Goal: Task Accomplishment & Management: Complete application form

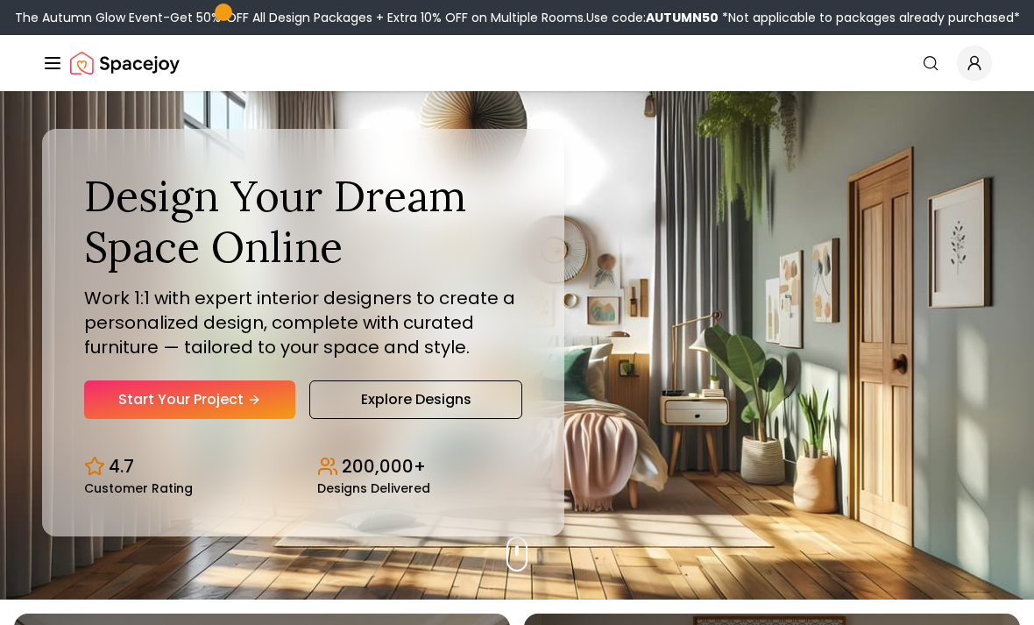
scroll to position [27, 0]
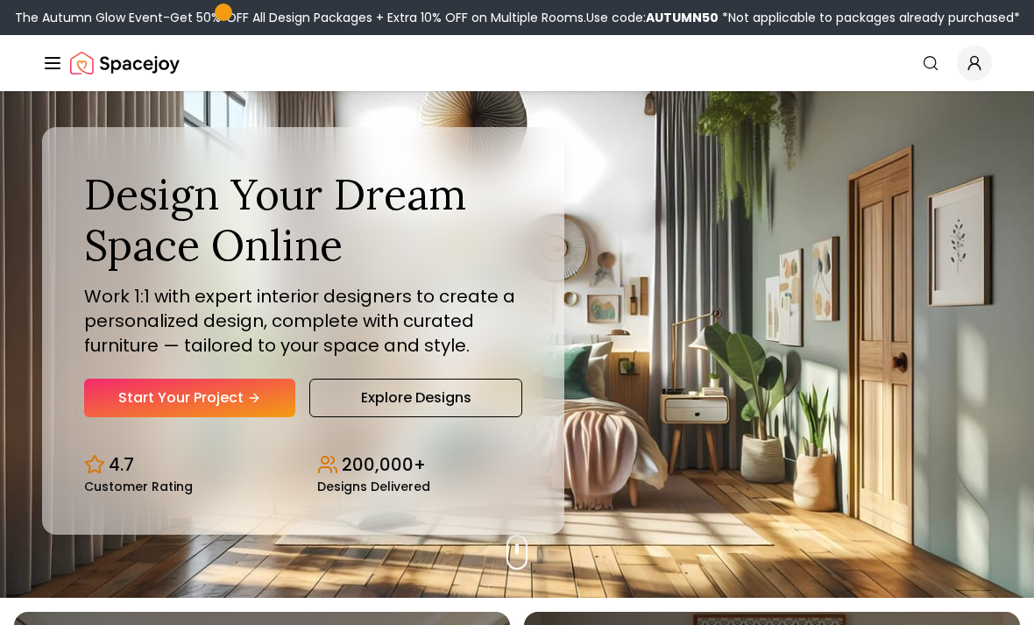
click at [226, 417] on link "Start Your Project" at bounding box center [189, 398] width 211 height 39
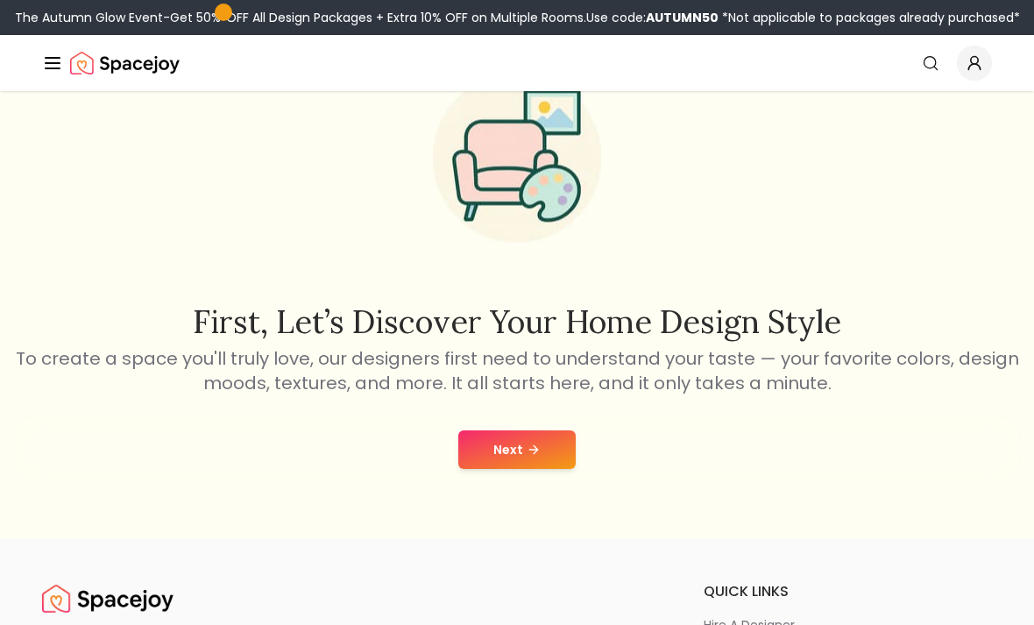
scroll to position [88, 0]
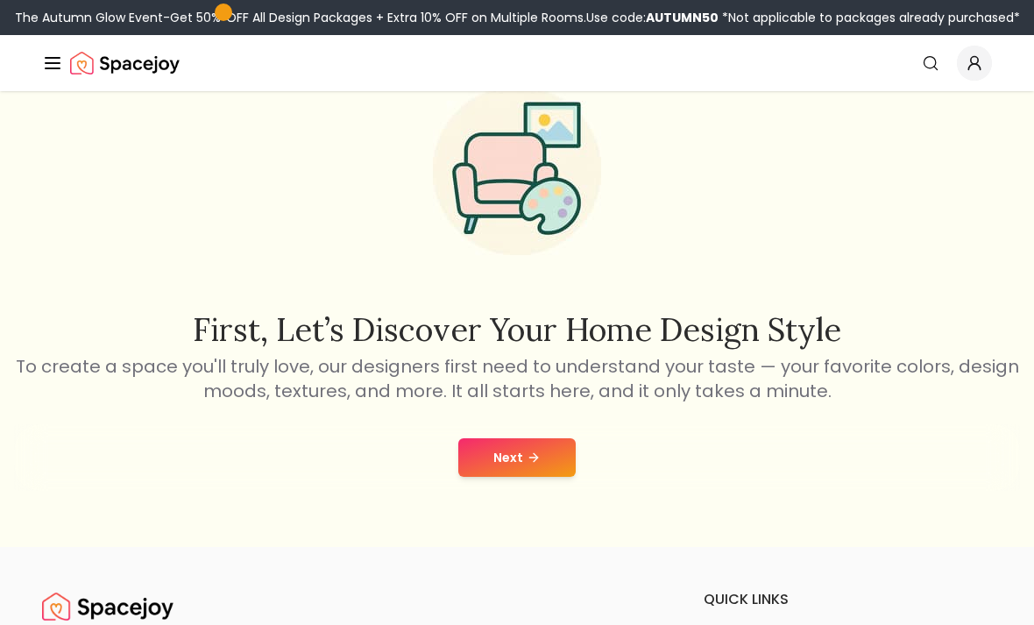
click at [507, 453] on button "Next" at bounding box center [516, 457] width 117 height 39
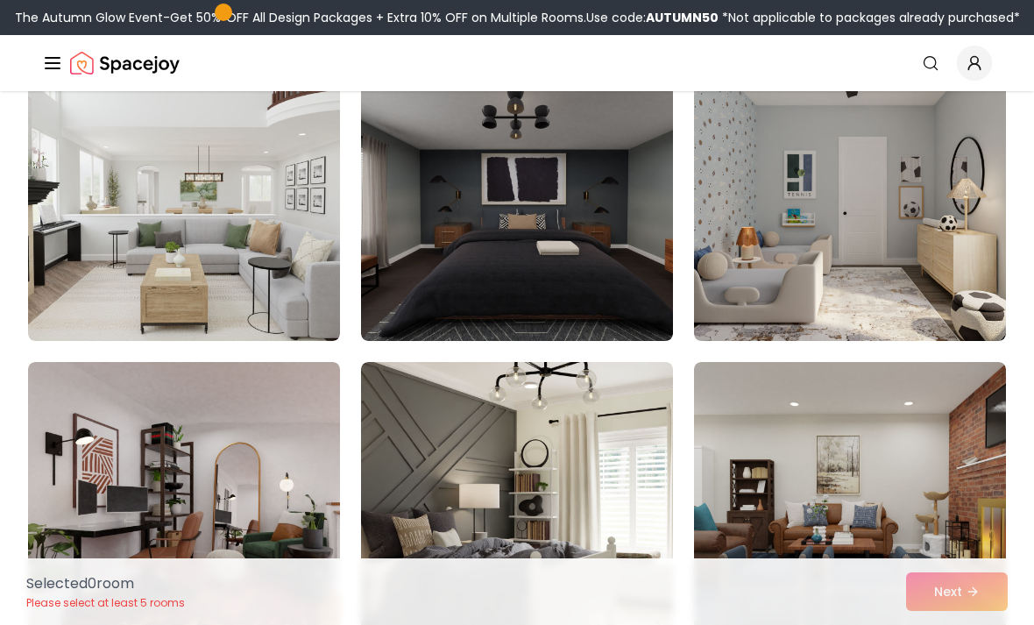
scroll to position [2607, 0]
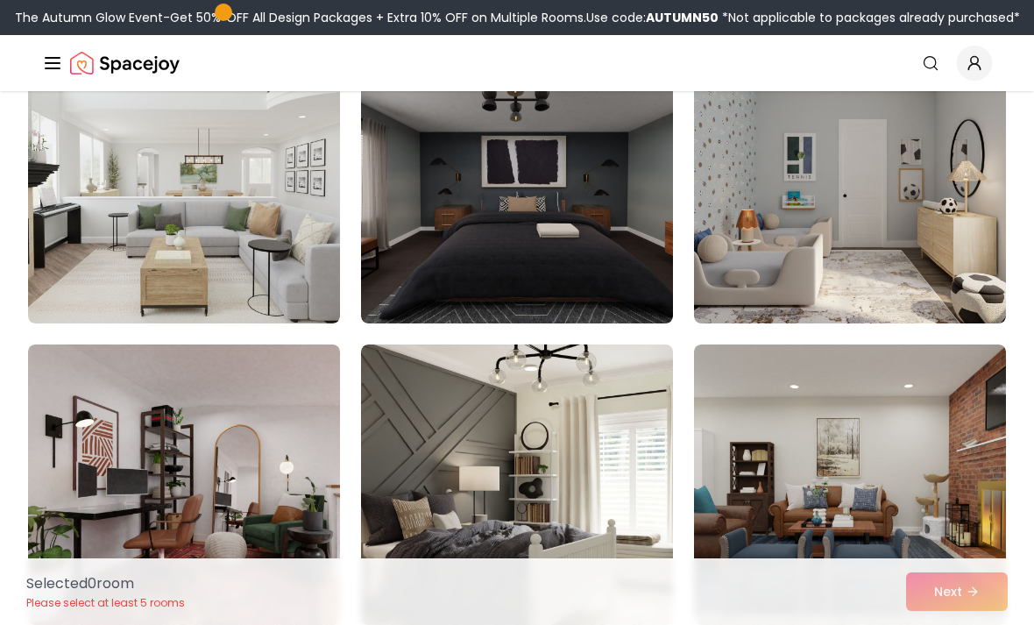
click at [526, 269] on img at bounding box center [517, 183] width 312 height 280
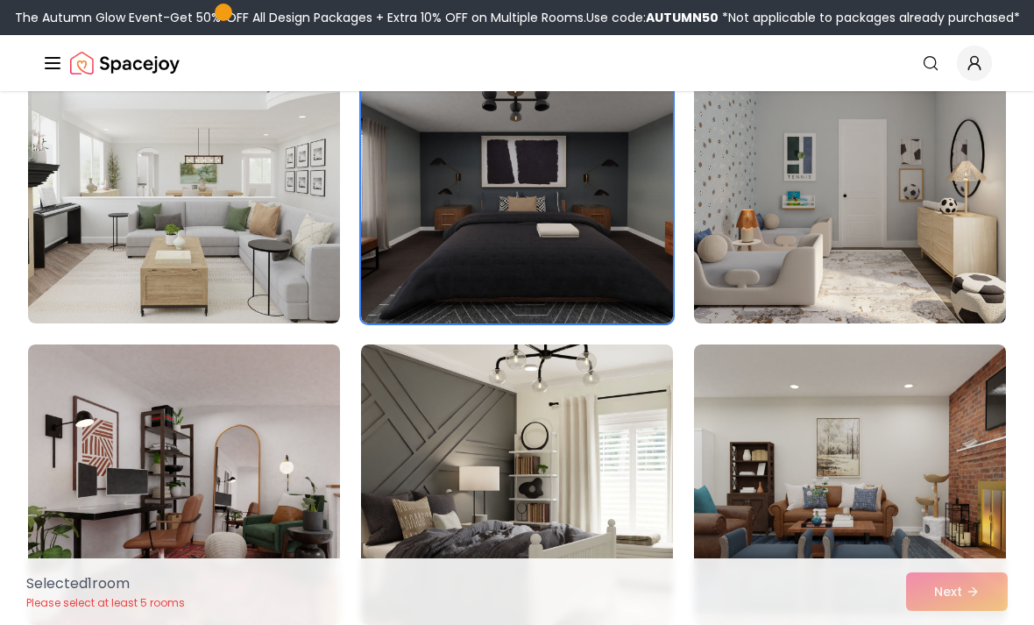
click at [506, 429] on img at bounding box center [517, 484] width 312 height 280
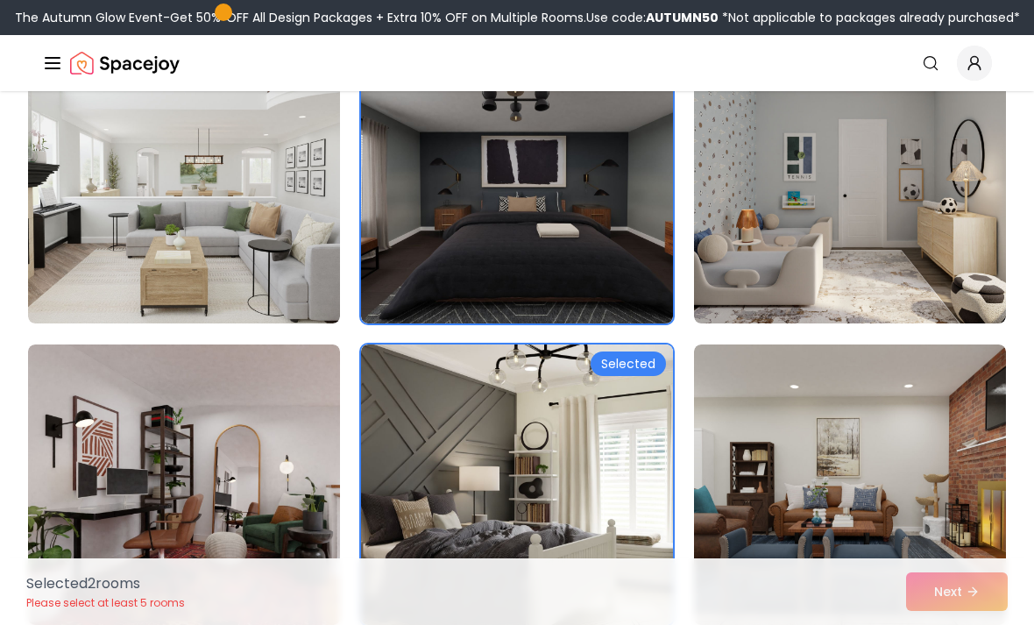
click at [482, 421] on img at bounding box center [517, 484] width 312 height 280
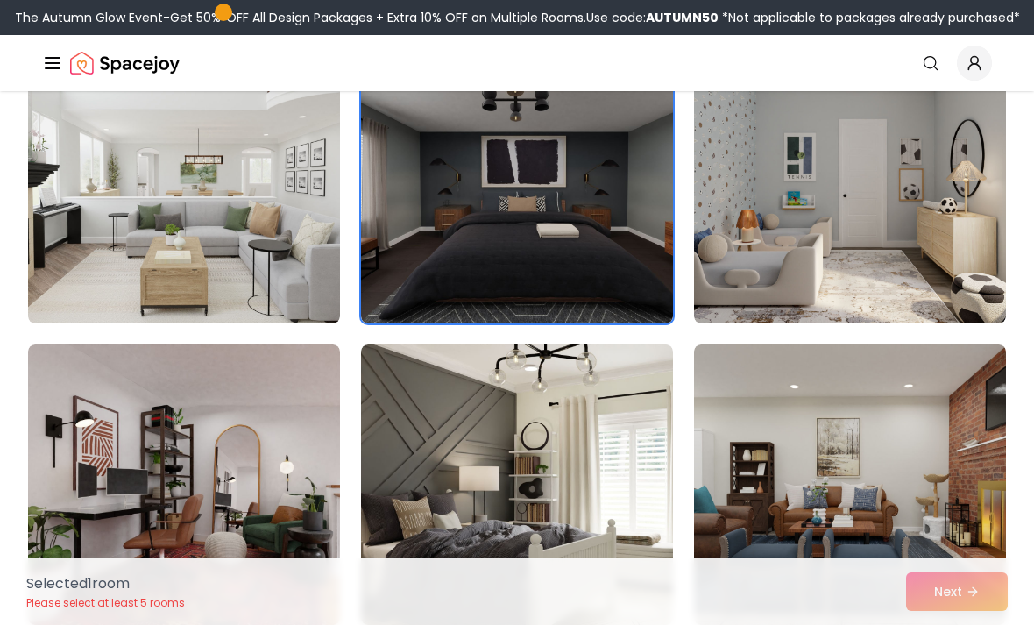
click at [501, 407] on img at bounding box center [517, 484] width 312 height 280
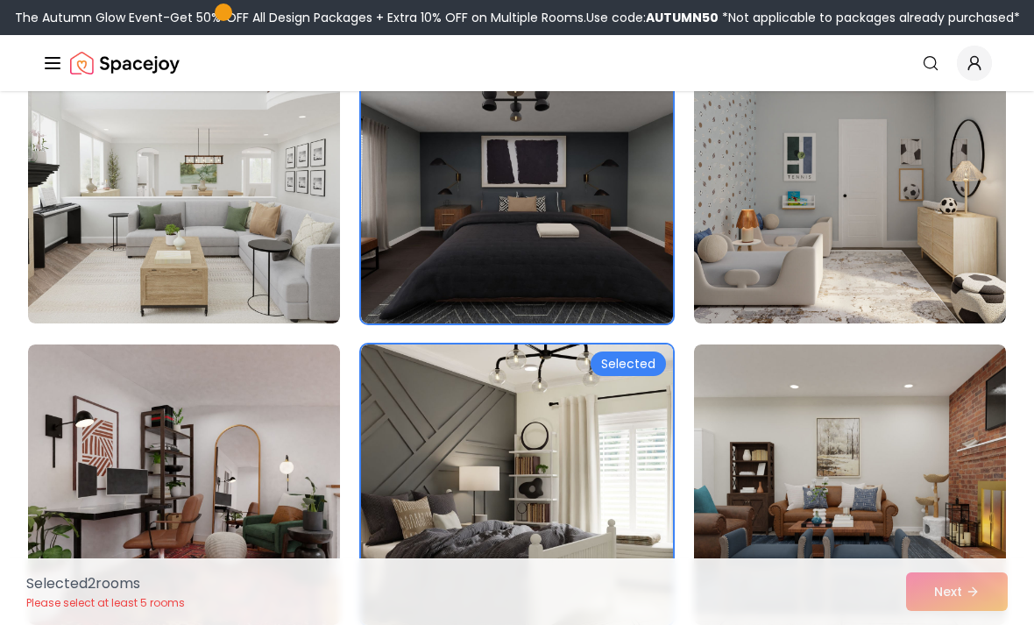
click at [489, 386] on img at bounding box center [517, 484] width 312 height 280
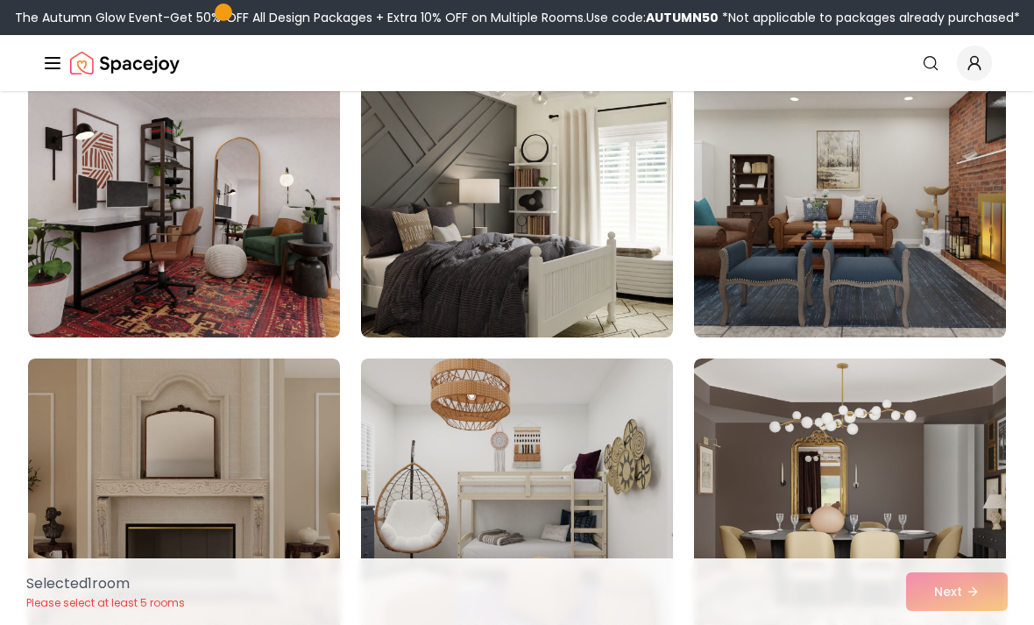
click at [463, 246] on img at bounding box center [517, 197] width 312 height 280
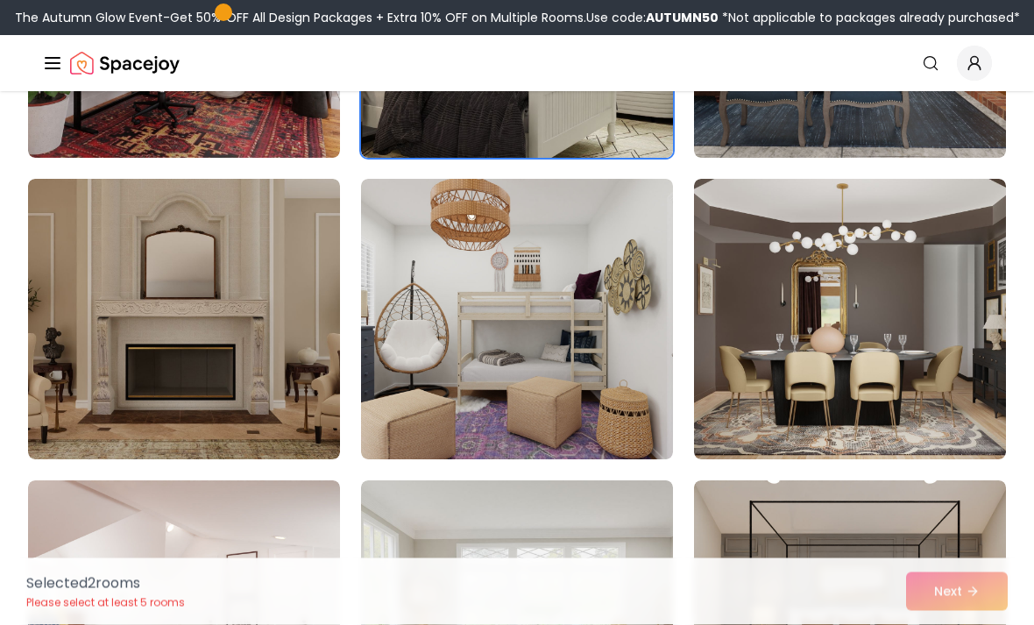
scroll to position [3074, 0]
click at [432, 296] on img at bounding box center [517, 319] width 312 height 280
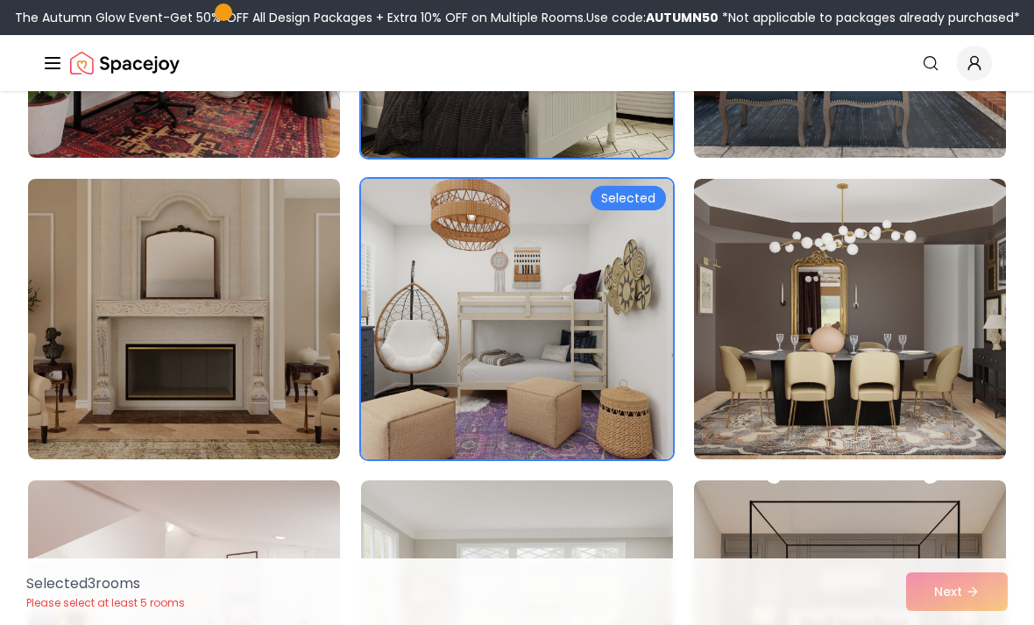
click at [955, 624] on div "Selected 3 room s Please select at least 5 rooms Next" at bounding box center [516, 591] width 1009 height 67
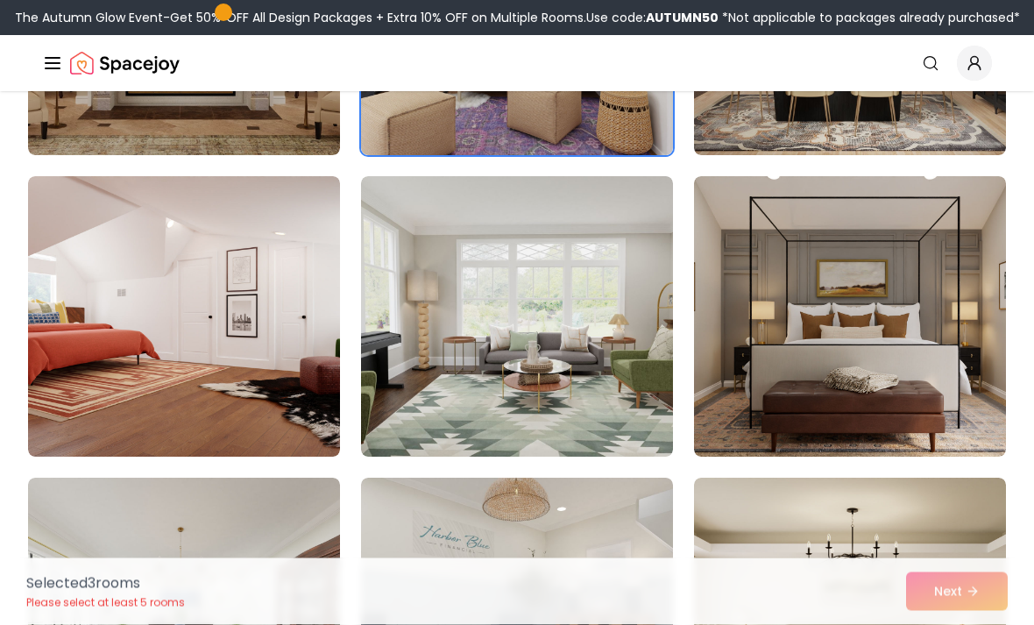
scroll to position [3378, 0]
click at [901, 246] on img at bounding box center [850, 316] width 312 height 280
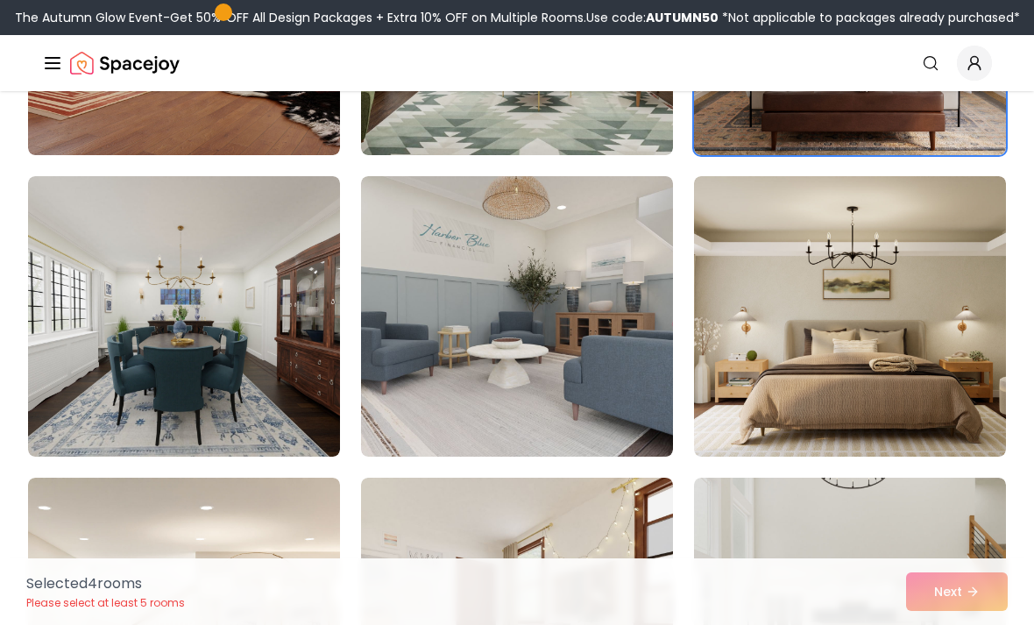
scroll to position [3680, 0]
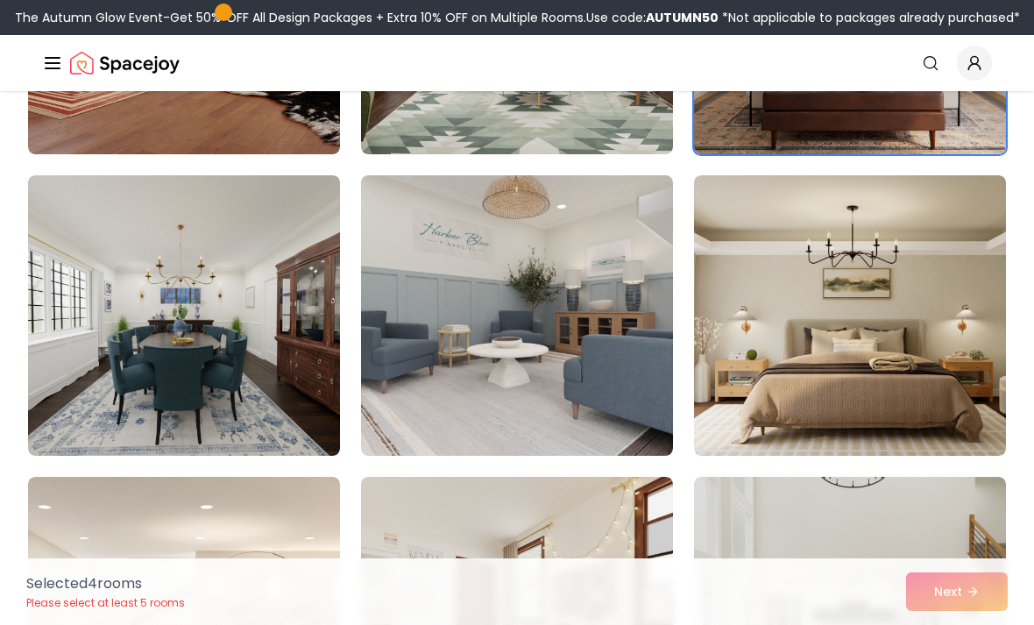
click at [250, 261] on img at bounding box center [184, 315] width 312 height 280
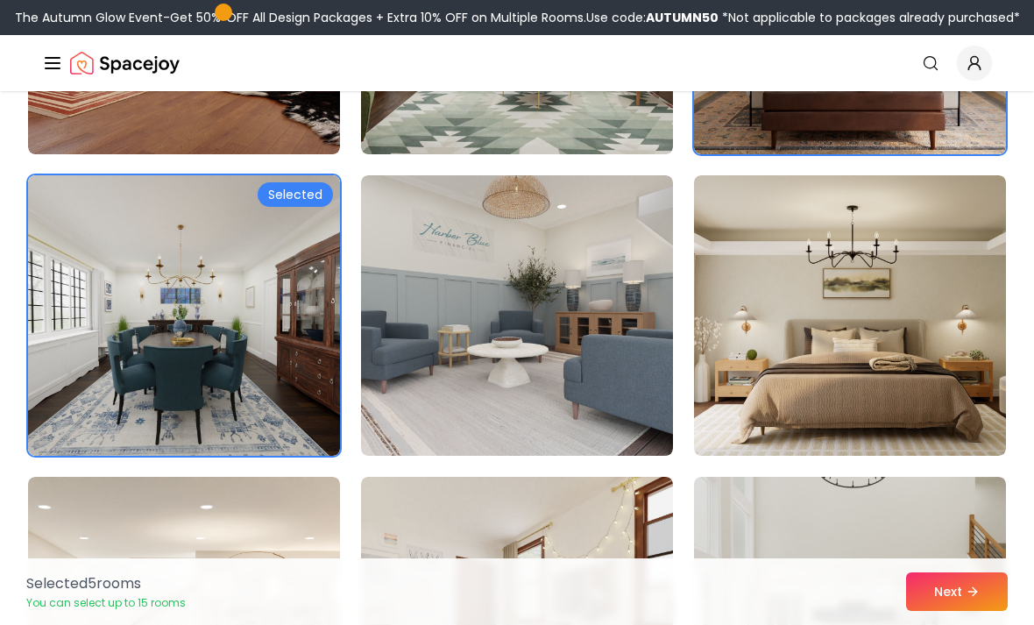
click at [949, 611] on button "Next" at bounding box center [957, 591] width 102 height 39
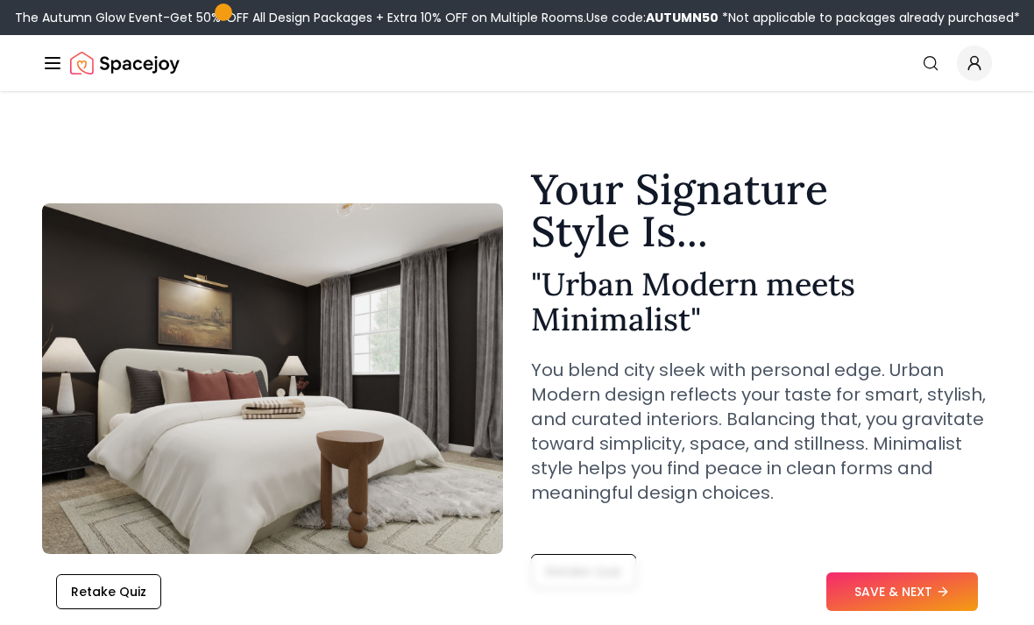
click at [869, 577] on button "SAVE & NEXT" at bounding box center [902, 591] width 152 height 39
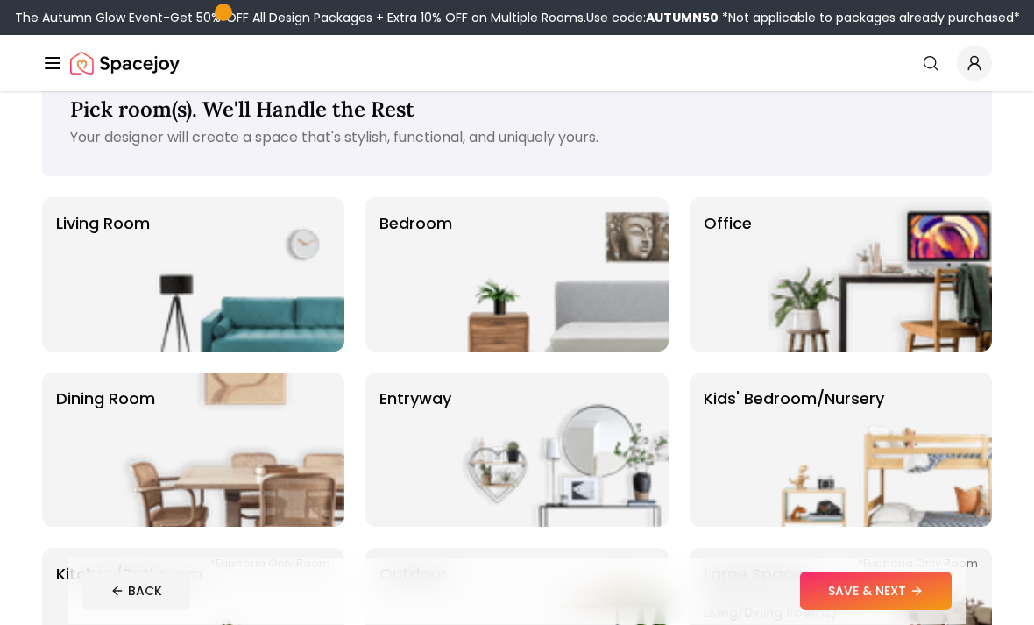
scroll to position [45, 0]
click at [486, 283] on img at bounding box center [556, 274] width 224 height 154
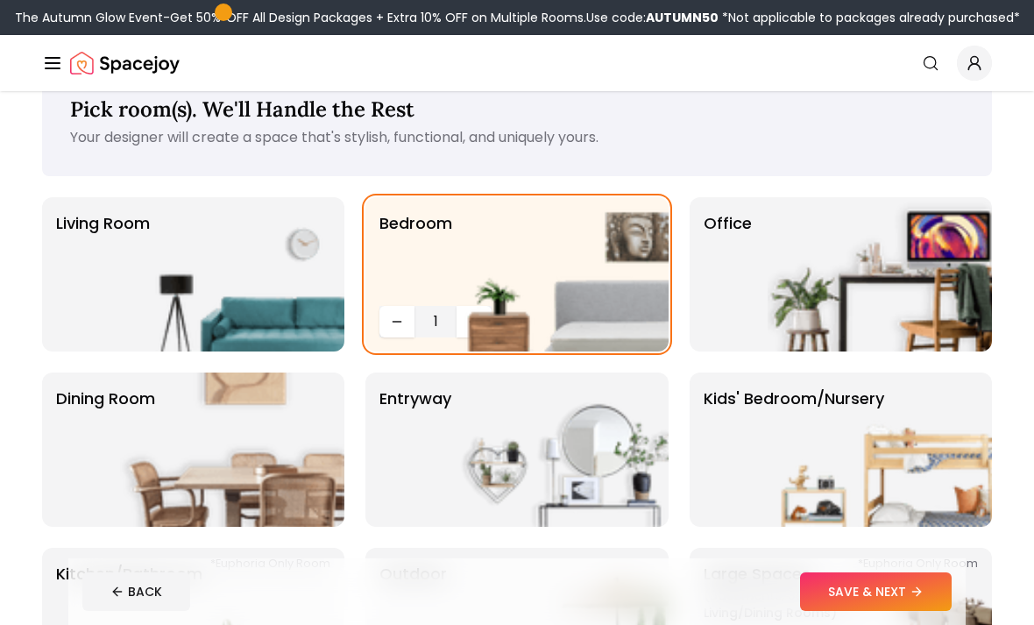
click at [879, 611] on button "SAVE & NEXT" at bounding box center [876, 591] width 152 height 39
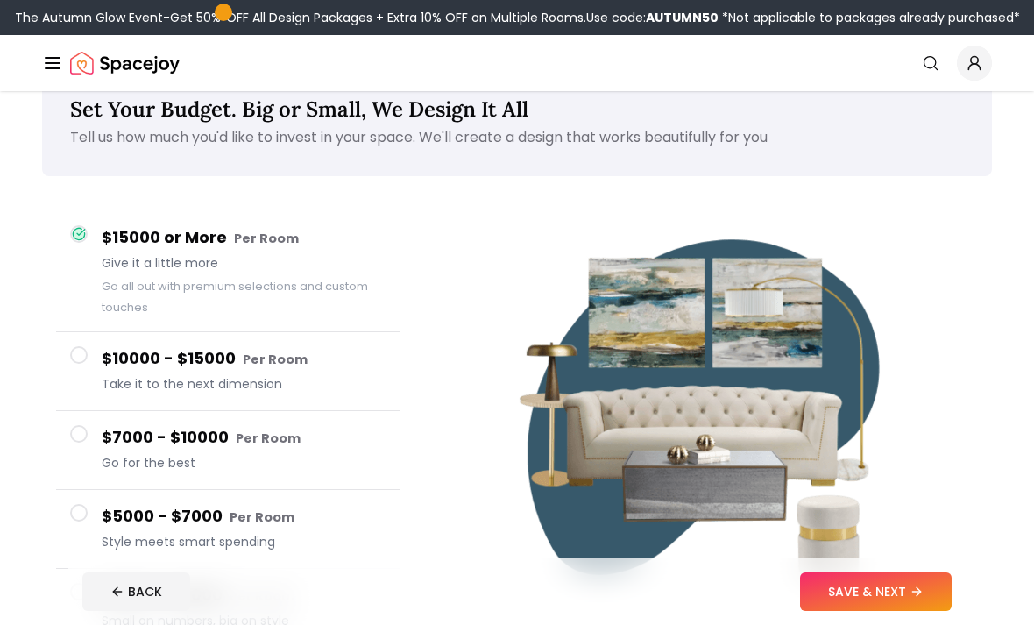
click at [881, 611] on button "SAVE & NEXT" at bounding box center [876, 591] width 152 height 39
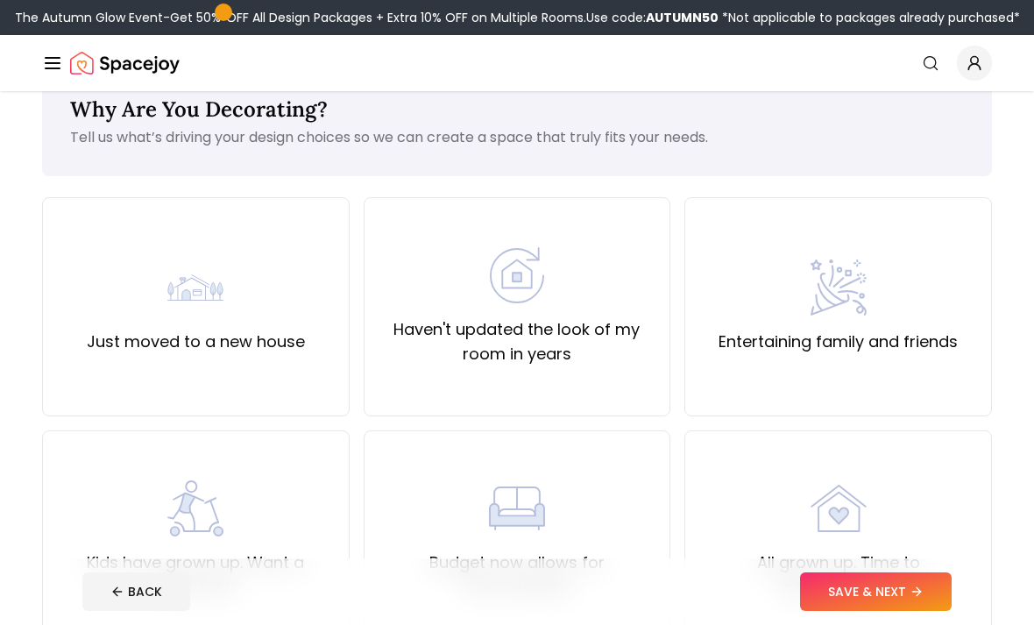
click at [844, 611] on button "SAVE & NEXT" at bounding box center [876, 591] width 152 height 39
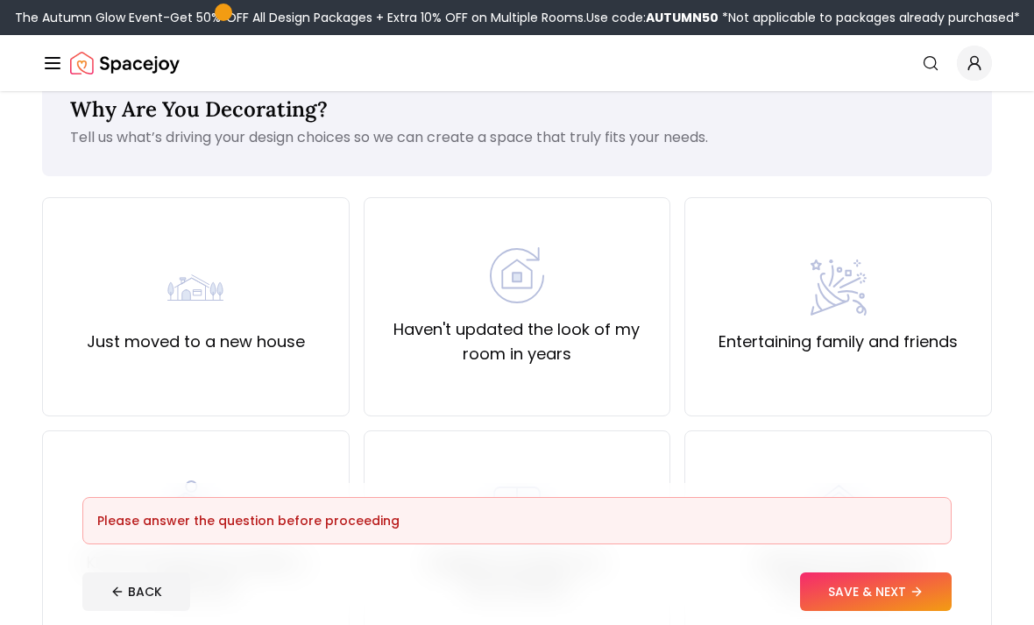
click at [848, 611] on button "SAVE & NEXT" at bounding box center [876, 591] width 152 height 39
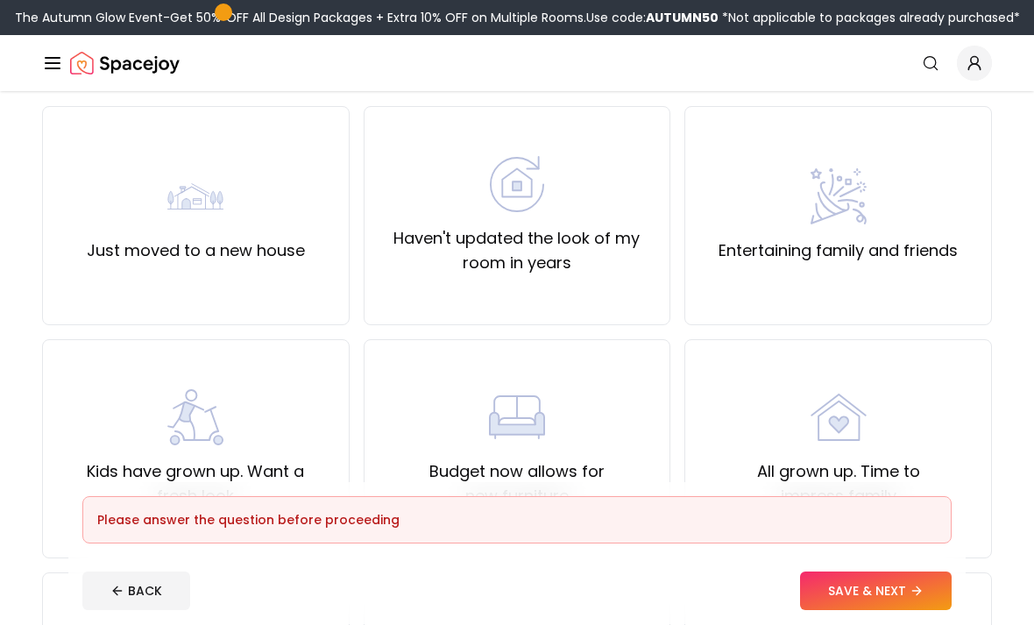
scroll to position [137, 0]
click at [124, 223] on div "Just moved to a new house" at bounding box center [196, 214] width 218 height 95
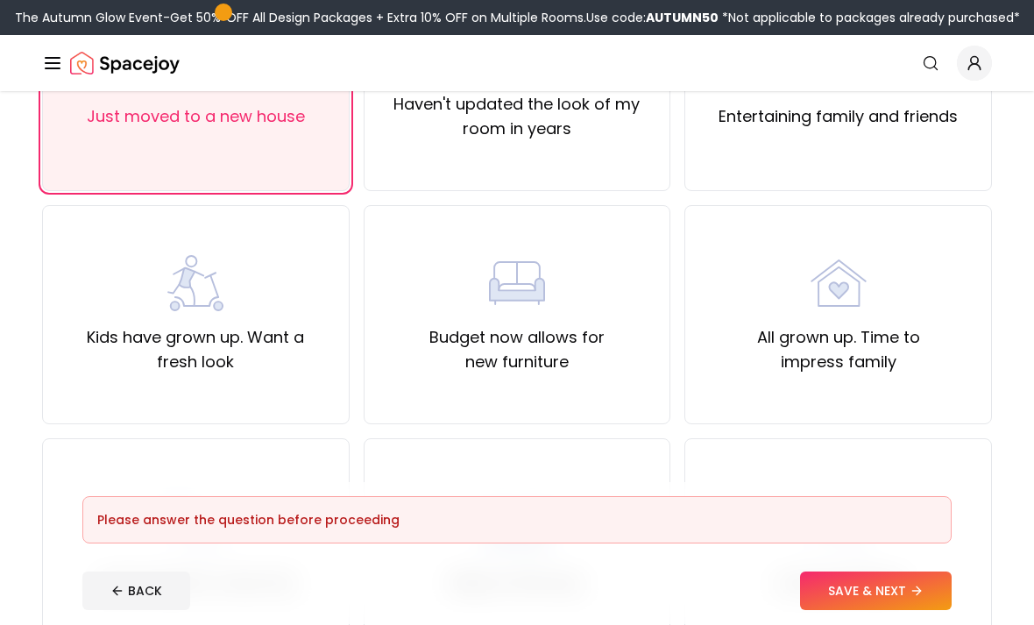
scroll to position [270, 0]
click at [868, 611] on button "SAVE & NEXT" at bounding box center [876, 591] width 152 height 39
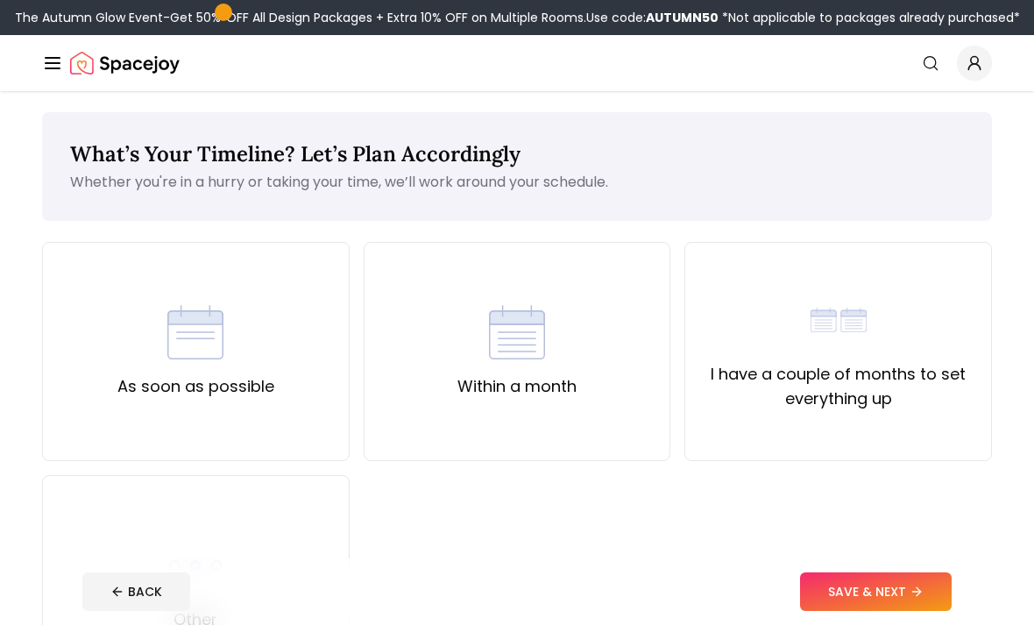
click at [870, 611] on button "SAVE & NEXT" at bounding box center [876, 591] width 152 height 39
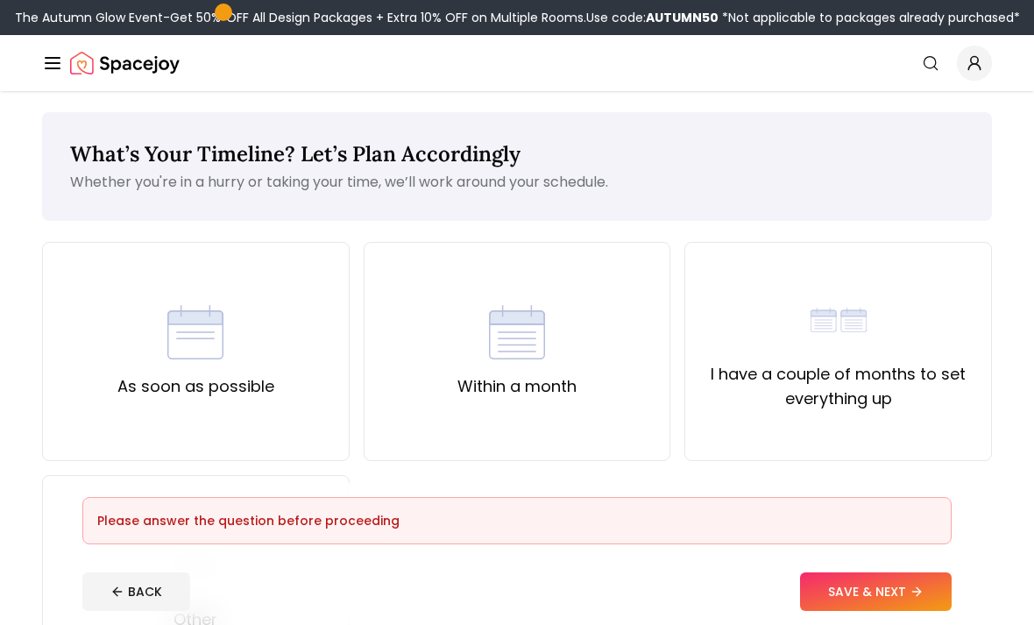
click at [859, 611] on button "SAVE & NEXT" at bounding box center [876, 591] width 152 height 39
